Goal: Task Accomplishment & Management: Use online tool/utility

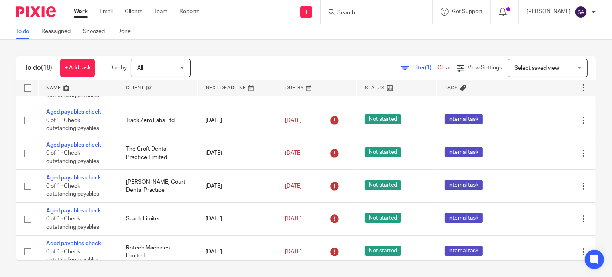
scroll to position [185, 0]
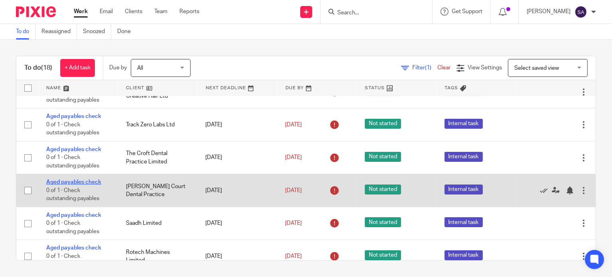
click at [96, 183] on link "Aged payables check" at bounding box center [73, 182] width 55 height 6
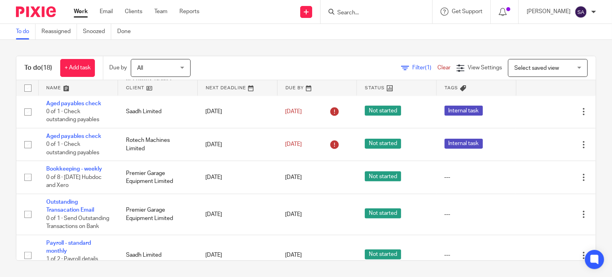
scroll to position [319, 0]
